Goal: Task Accomplishment & Management: Manage account settings

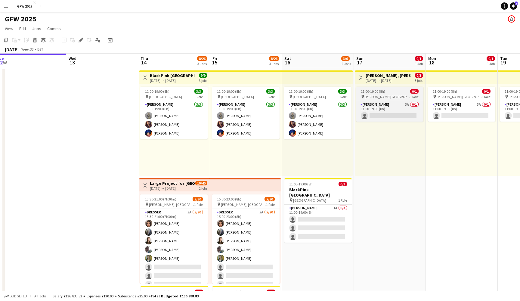
scroll to position [0, 223]
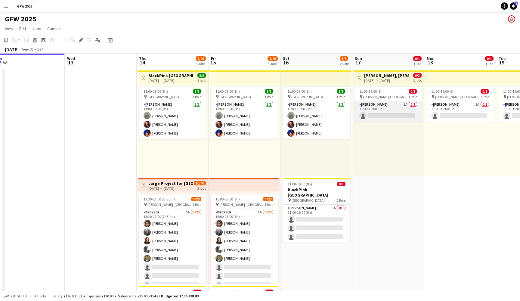
click at [391, 114] on app-card-role "[PERSON_NAME] 3A 0/1 11:00-19:00 (8h) single-neutral-actions" at bounding box center [388, 111] width 67 height 20
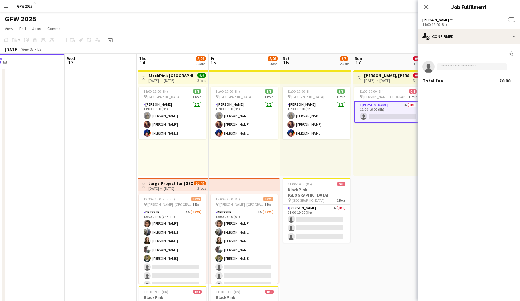
click at [479, 66] on input at bounding box center [472, 66] width 70 height 7
click at [426, 7] on icon at bounding box center [426, 7] width 6 height 6
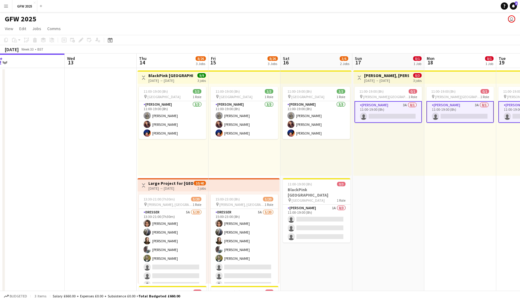
click at [391, 110] on app-card-role "[PERSON_NAME] 3A 0/1 11:00-19:00 (8h) single-neutral-actions" at bounding box center [388, 112] width 67 height 22
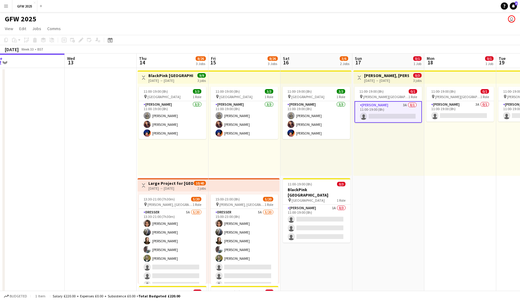
click at [391, 110] on app-card-role "[PERSON_NAME] 3A 0/1 11:00-19:00 (8h) single-neutral-actions" at bounding box center [388, 112] width 67 height 22
click at [397, 109] on app-card-role "[PERSON_NAME] 3A 0/1 11:00-19:00 (8h) single-neutral-actions" at bounding box center [388, 111] width 67 height 20
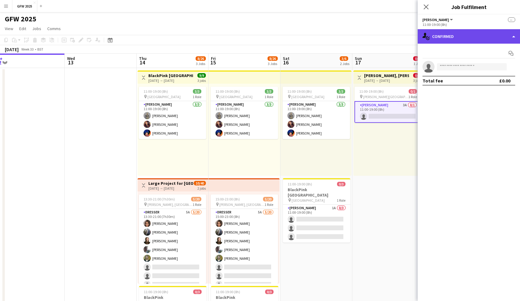
click at [473, 35] on div "single-neutral-actions-check-2 Confirmed" at bounding box center [469, 36] width 102 height 14
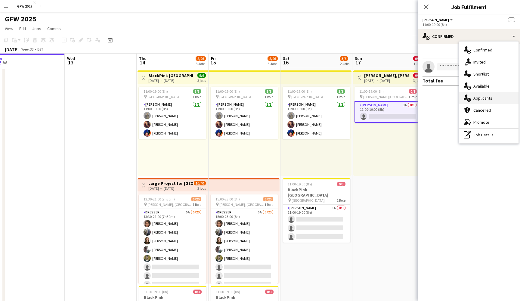
click at [501, 97] on div "single-neutral-actions-information Applicants" at bounding box center [489, 98] width 60 height 12
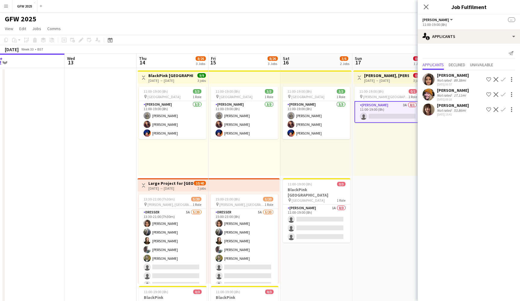
click at [505, 94] on app-icon "Confirm" at bounding box center [503, 94] width 5 height 5
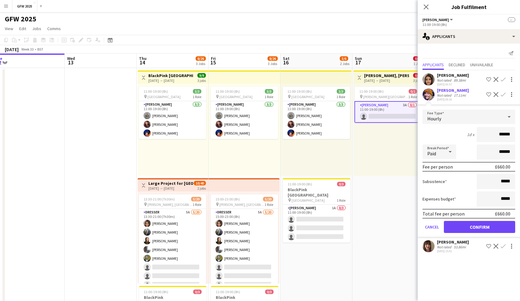
click at [489, 229] on button "Confirm" at bounding box center [479, 227] width 71 height 12
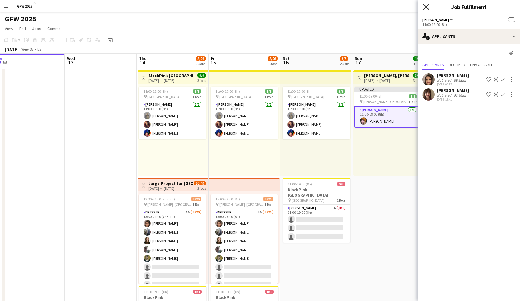
click at [426, 8] on icon "Close pop-in" at bounding box center [426, 7] width 6 height 6
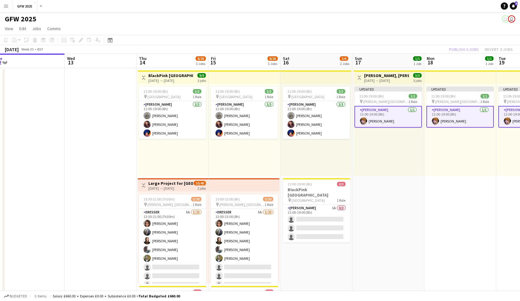
click at [464, 49] on div "Publish 3 jobs Revert 3 jobs" at bounding box center [481, 49] width 78 height 8
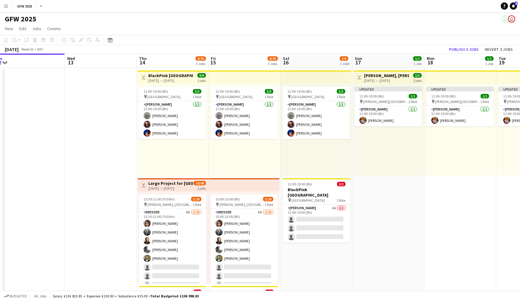
click at [464, 49] on button "Publish 3 jobs" at bounding box center [464, 49] width 35 height 8
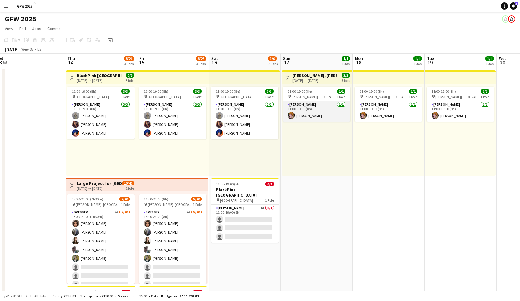
scroll to position [0, 151]
click at [322, 105] on app-card-role "[PERSON_NAME] [DATE] 11:00-19:00 (8h) [PERSON_NAME]" at bounding box center [316, 111] width 67 height 20
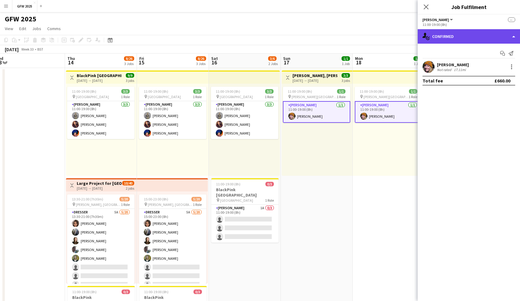
click at [494, 37] on div "single-neutral-actions-check-2 Confirmed" at bounding box center [469, 36] width 102 height 14
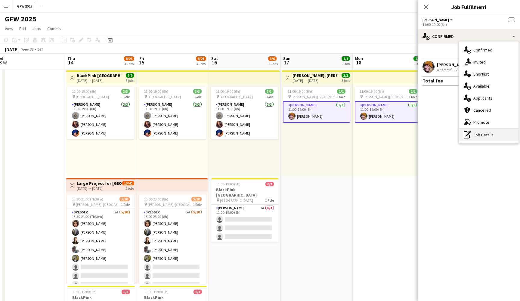
click at [493, 139] on div "pen-write Job Details" at bounding box center [489, 135] width 60 height 12
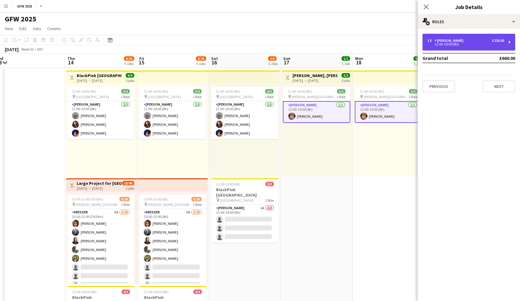
click at [494, 37] on div "1 x [PERSON_NAME] £220.00 11:00-19:00 (8h)" at bounding box center [469, 42] width 93 height 17
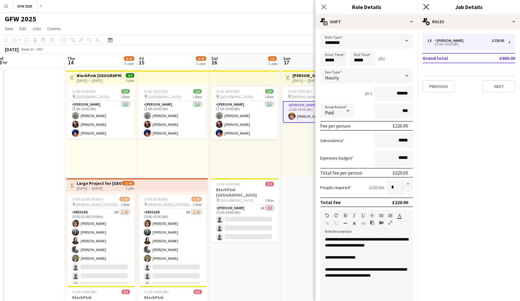
click at [428, 5] on icon "Close pop-in" at bounding box center [426, 7] width 6 height 6
